Goal: Transaction & Acquisition: Obtain resource

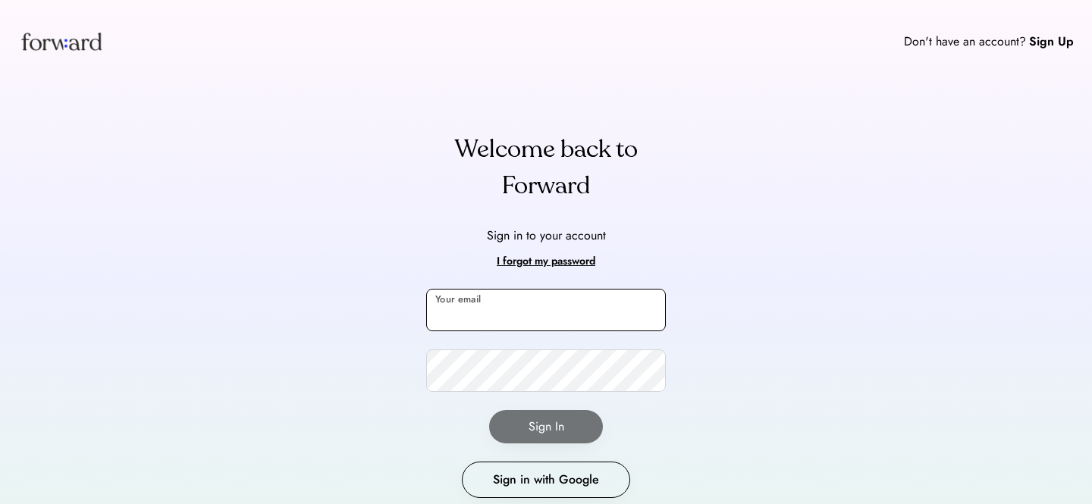
click at [508, 317] on input "email" at bounding box center [546, 310] width 240 height 42
type input "**********"
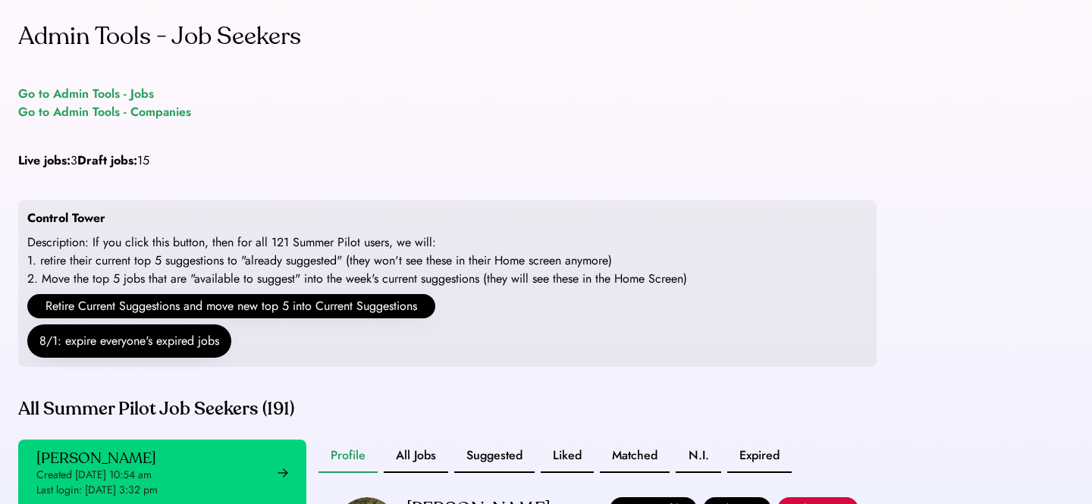
click at [72, 94] on div "Go to Admin Tools - Jobs" at bounding box center [86, 94] width 136 height 18
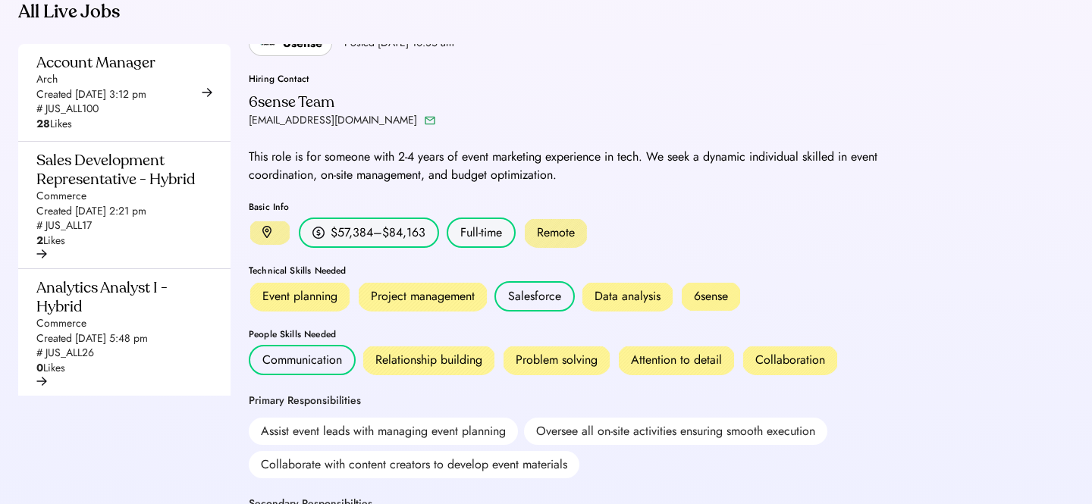
scroll to position [438, 0]
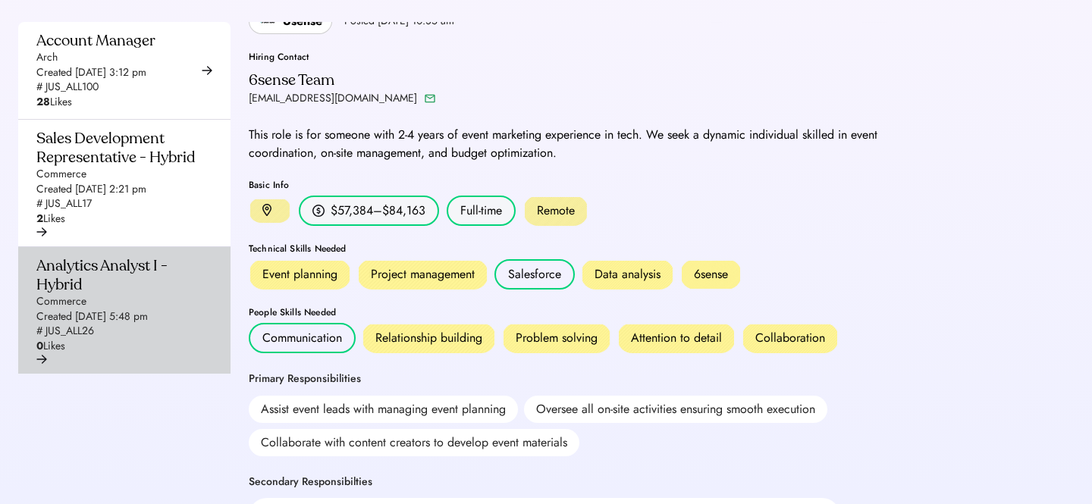
click at [124, 294] on div "Analytics Analyst I - Hybrid" at bounding box center [119, 275] width 167 height 38
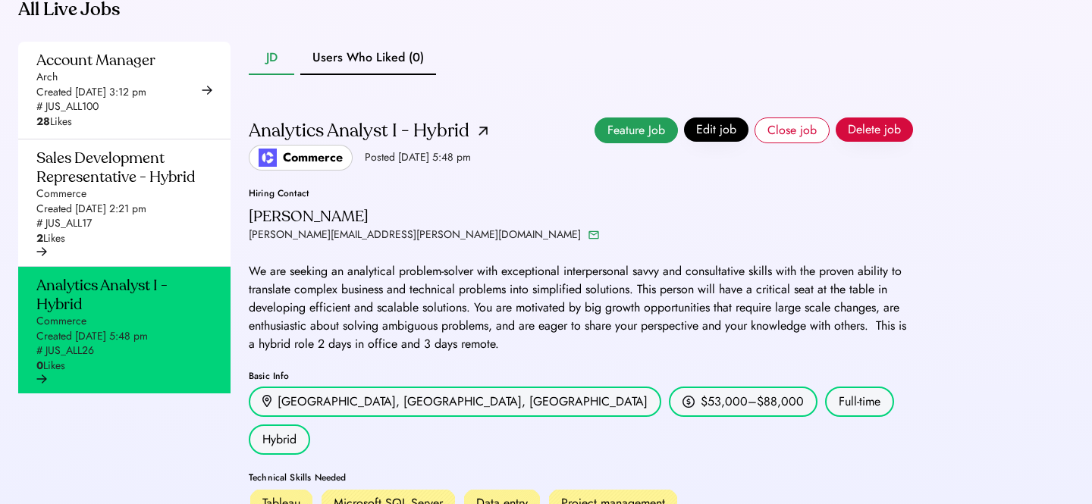
scroll to position [416, 0]
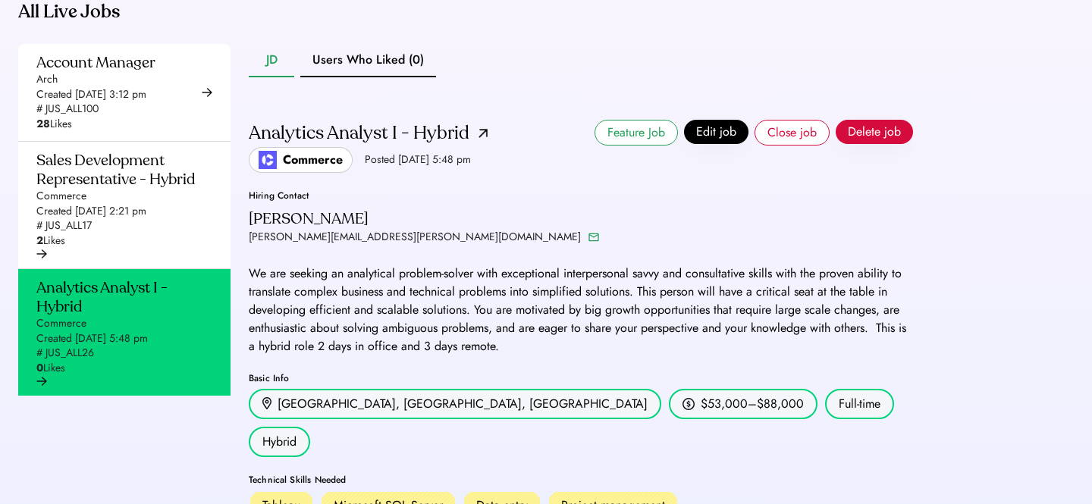
click at [648, 146] on button "Feature Job" at bounding box center [635, 133] width 83 height 26
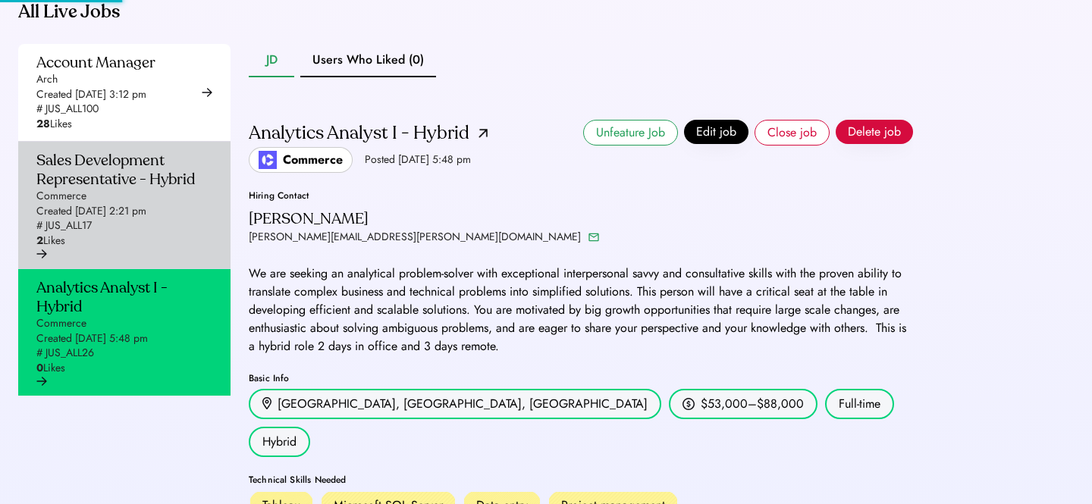
click at [129, 235] on div "Sales Development Representative - Hybrid Commerce Created Aug 13, 2025 2:21 pm…" at bounding box center [119, 200] width 167 height 98
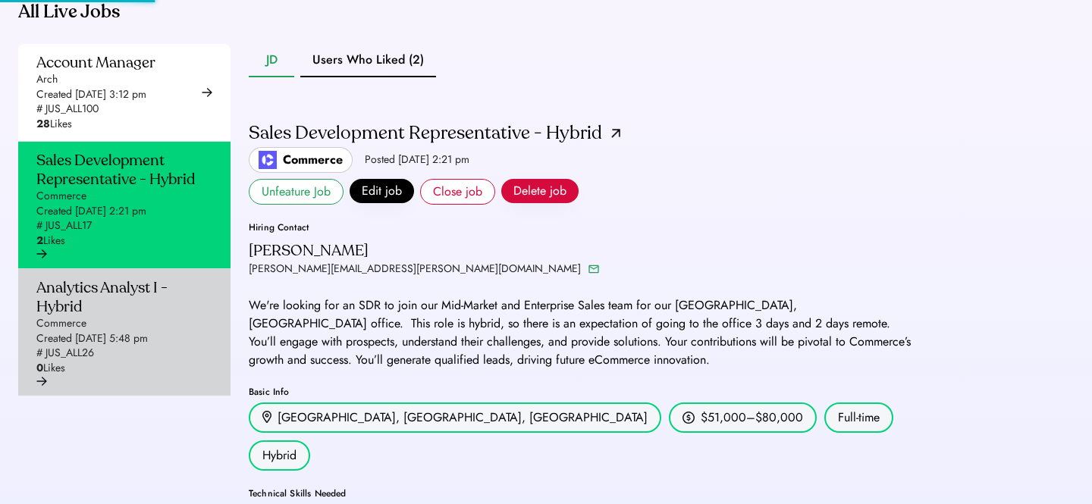
click at [127, 316] on div "Analytics Analyst I - Hybrid" at bounding box center [119, 297] width 167 height 38
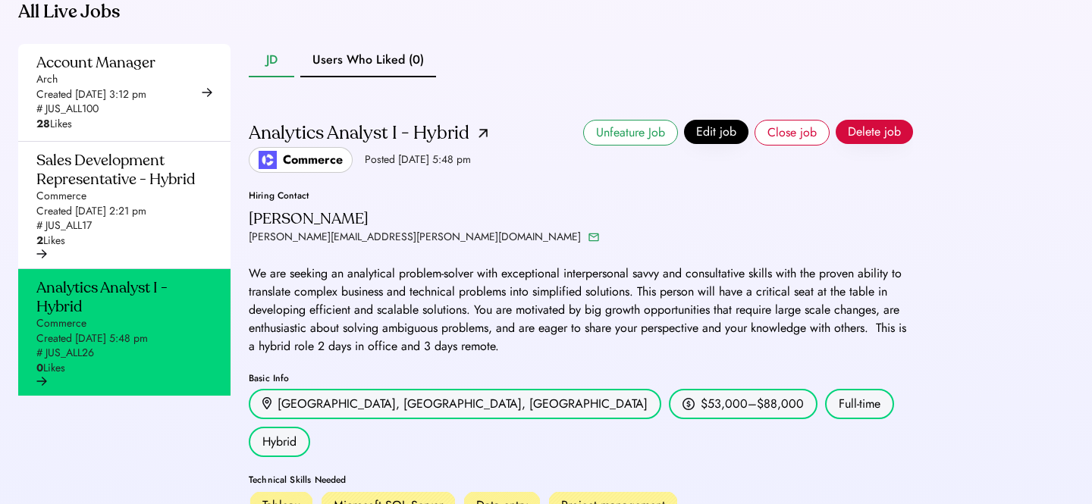
click at [484, 138] on img at bounding box center [482, 133] width 9 height 9
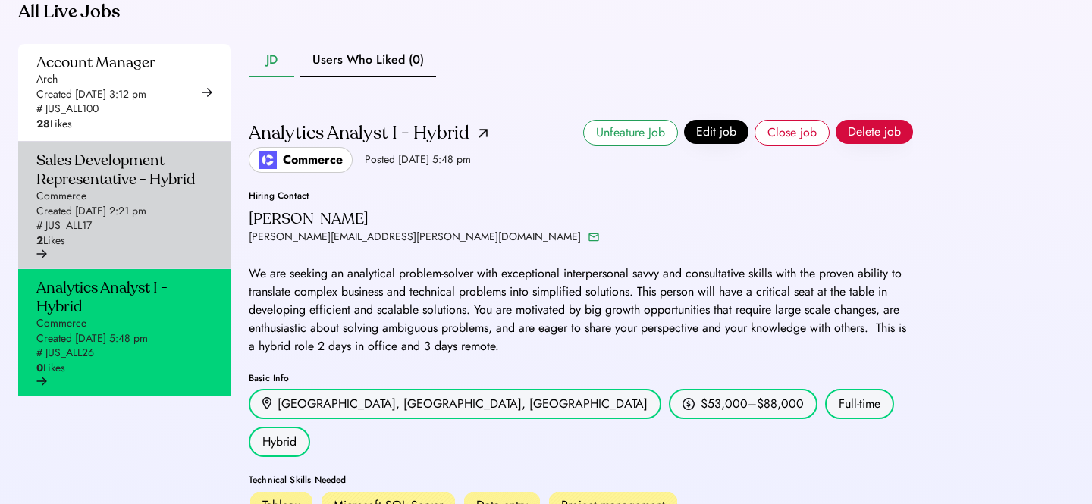
click at [135, 189] on div "Sales Development Representative - Hybrid" at bounding box center [119, 170] width 167 height 38
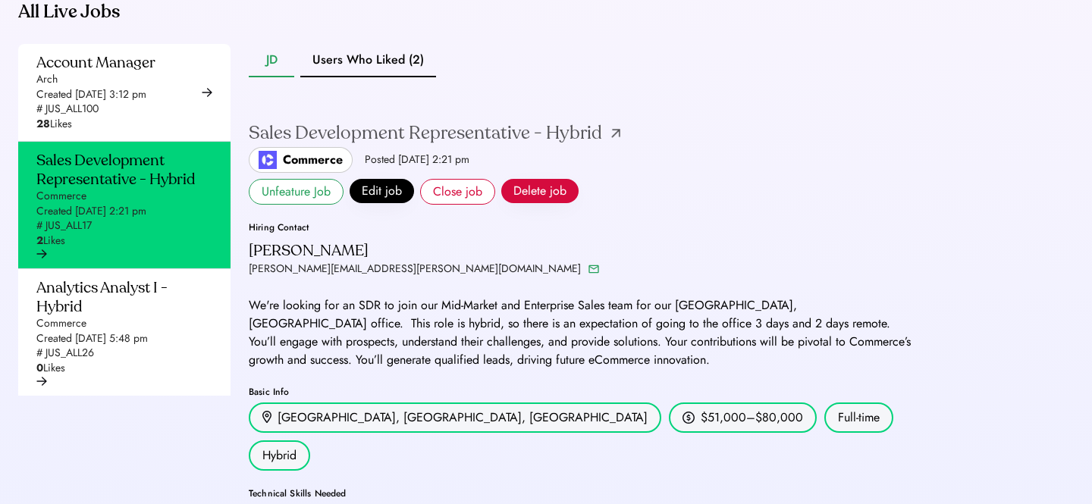
click at [612, 138] on img at bounding box center [615, 133] width 9 height 9
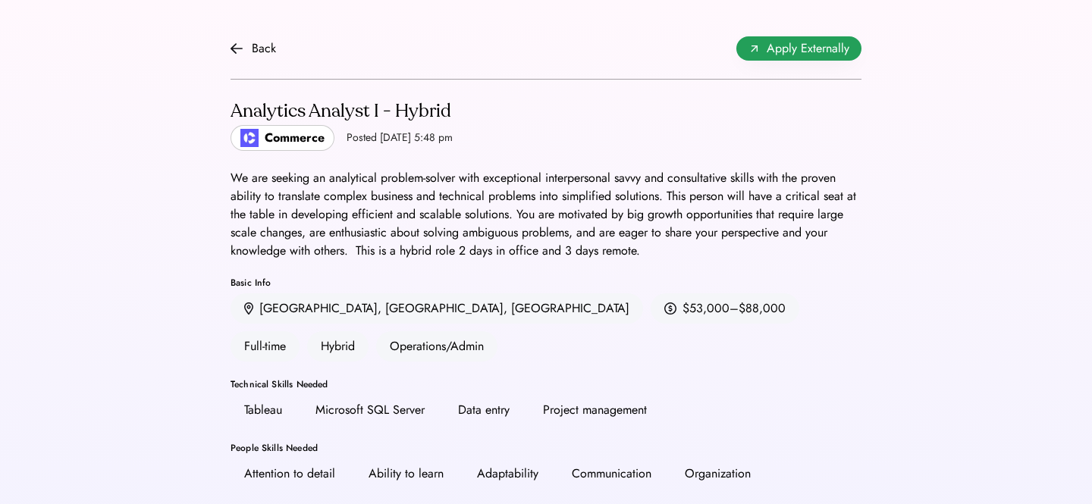
click at [844, 47] on span "Apply Externally" at bounding box center [807, 48] width 83 height 18
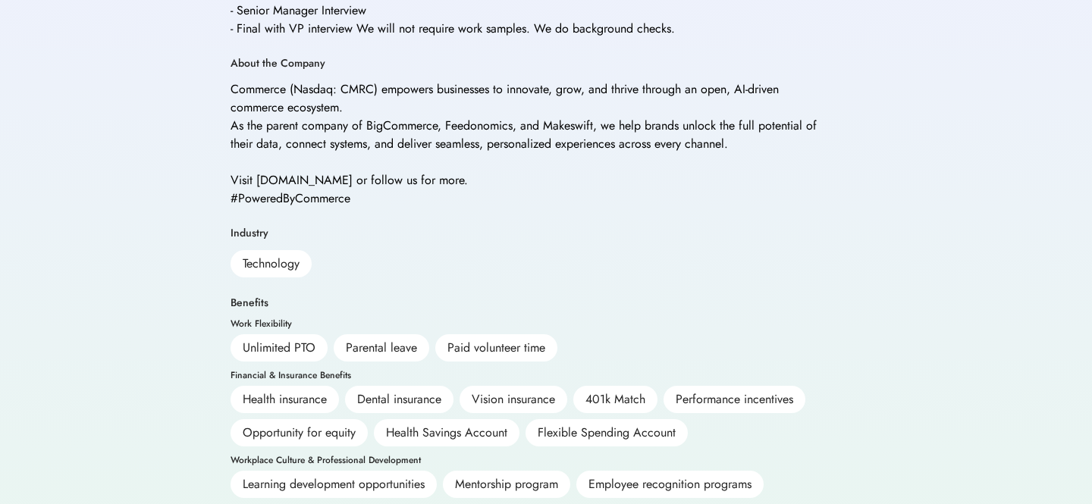
scroll to position [837, 0]
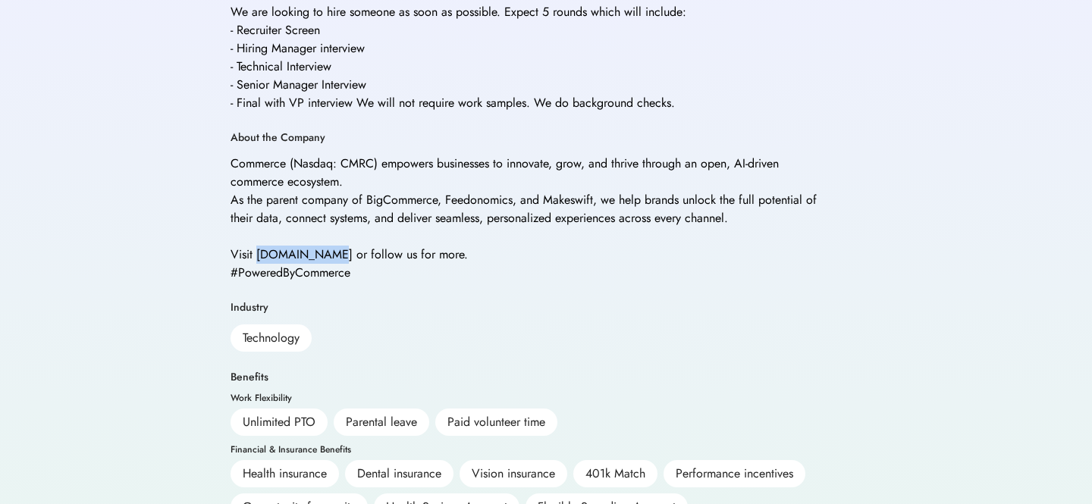
drag, startPoint x: 256, startPoint y: 234, endPoint x: 331, endPoint y: 237, distance: 75.1
click at [331, 237] on div "Commerce (Nasdaq: CMRC) empowers businesses to innovate, grow, and thrive throu…" at bounding box center [525, 218] width 591 height 127
copy div "commerce.com"
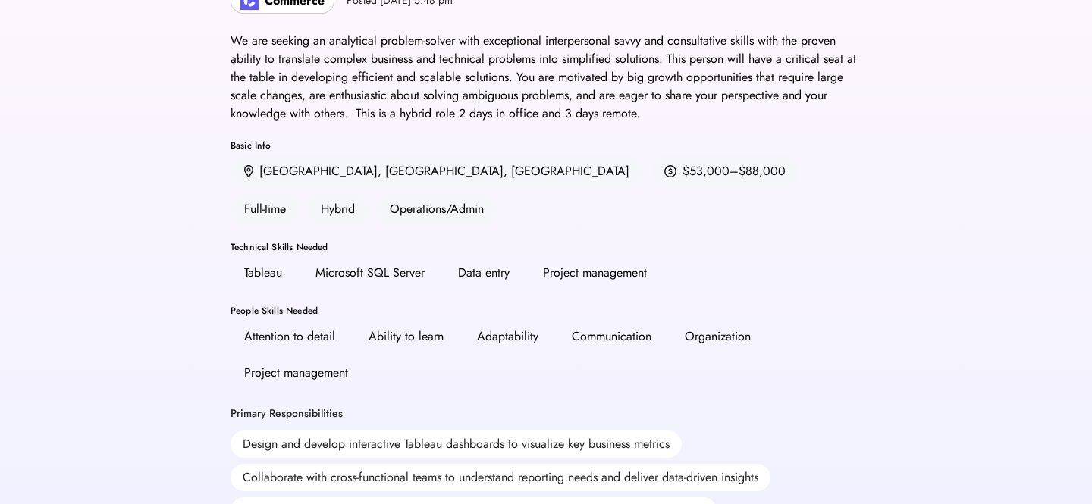
scroll to position [0, 0]
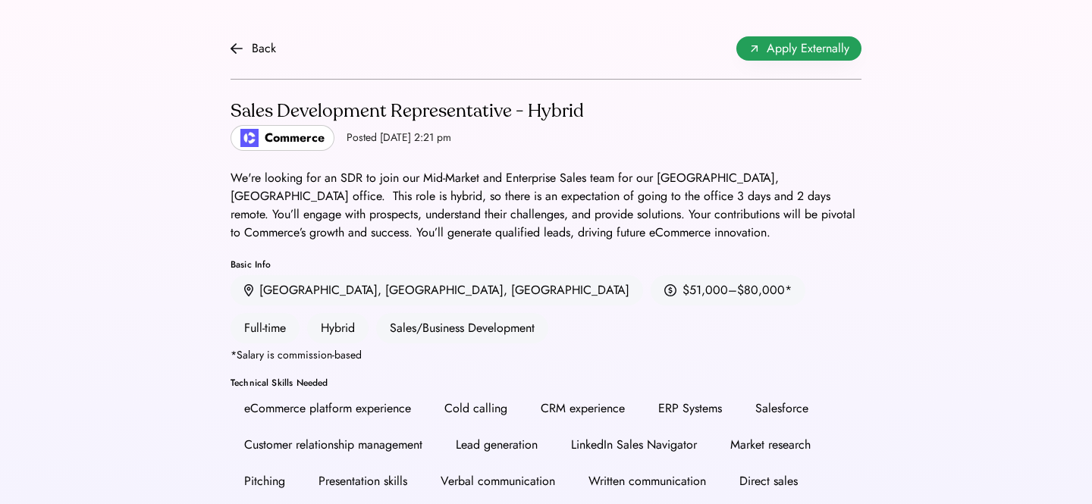
click at [827, 53] on span "Apply Externally" at bounding box center [807, 48] width 83 height 18
